Goal: Find specific page/section: Find specific page/section

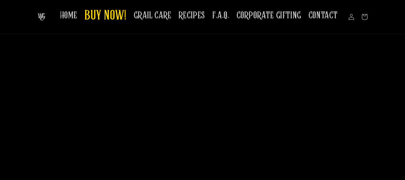
scroll to position [1368, 0]
click at [71, 15] on span "HOME" at bounding box center [68, 16] width 17 height 12
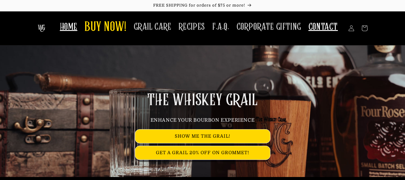
click at [324, 34] on link "CONTACT" at bounding box center [323, 26] width 37 height 19
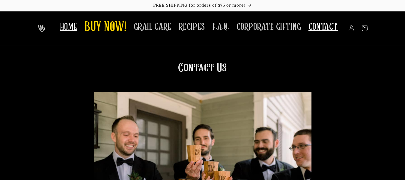
click at [70, 29] on span "HOME" at bounding box center [68, 27] width 17 height 12
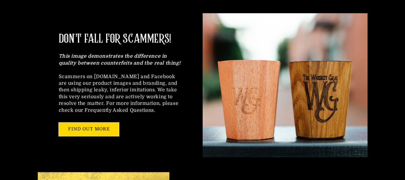
scroll to position [179, 0]
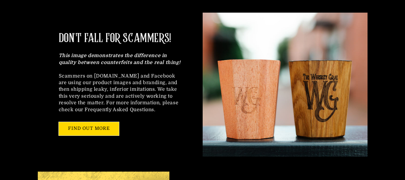
click at [364, 139] on img at bounding box center [285, 85] width 165 height 144
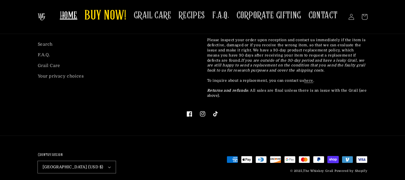
scroll to position [1683, 0]
